Goal: Task Accomplishment & Management: Manage account settings

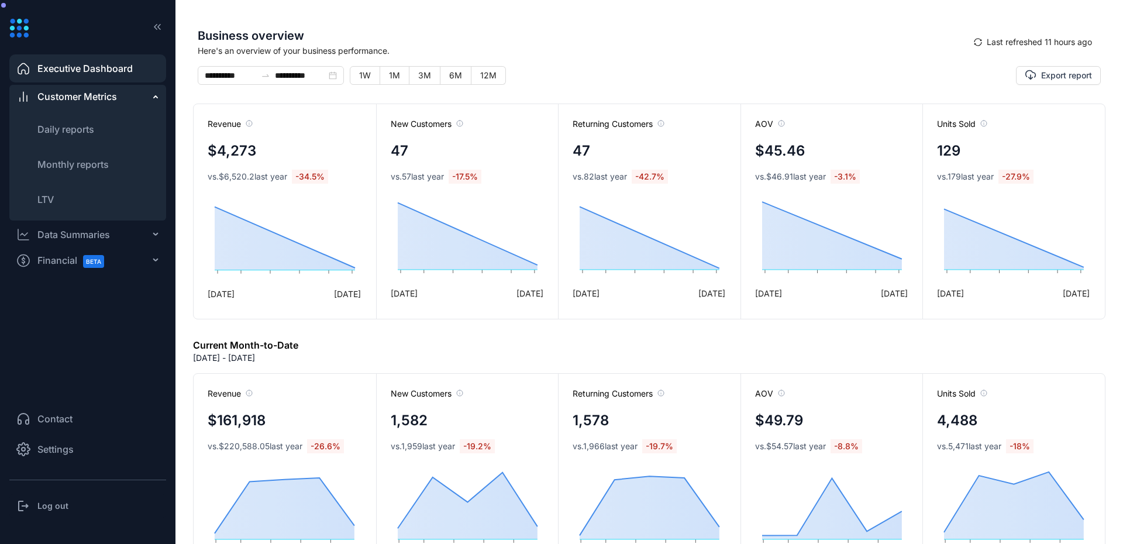
click at [58, 451] on span "Settings" at bounding box center [55, 449] width 36 height 14
